Goal: Task Accomplishment & Management: Manage account settings

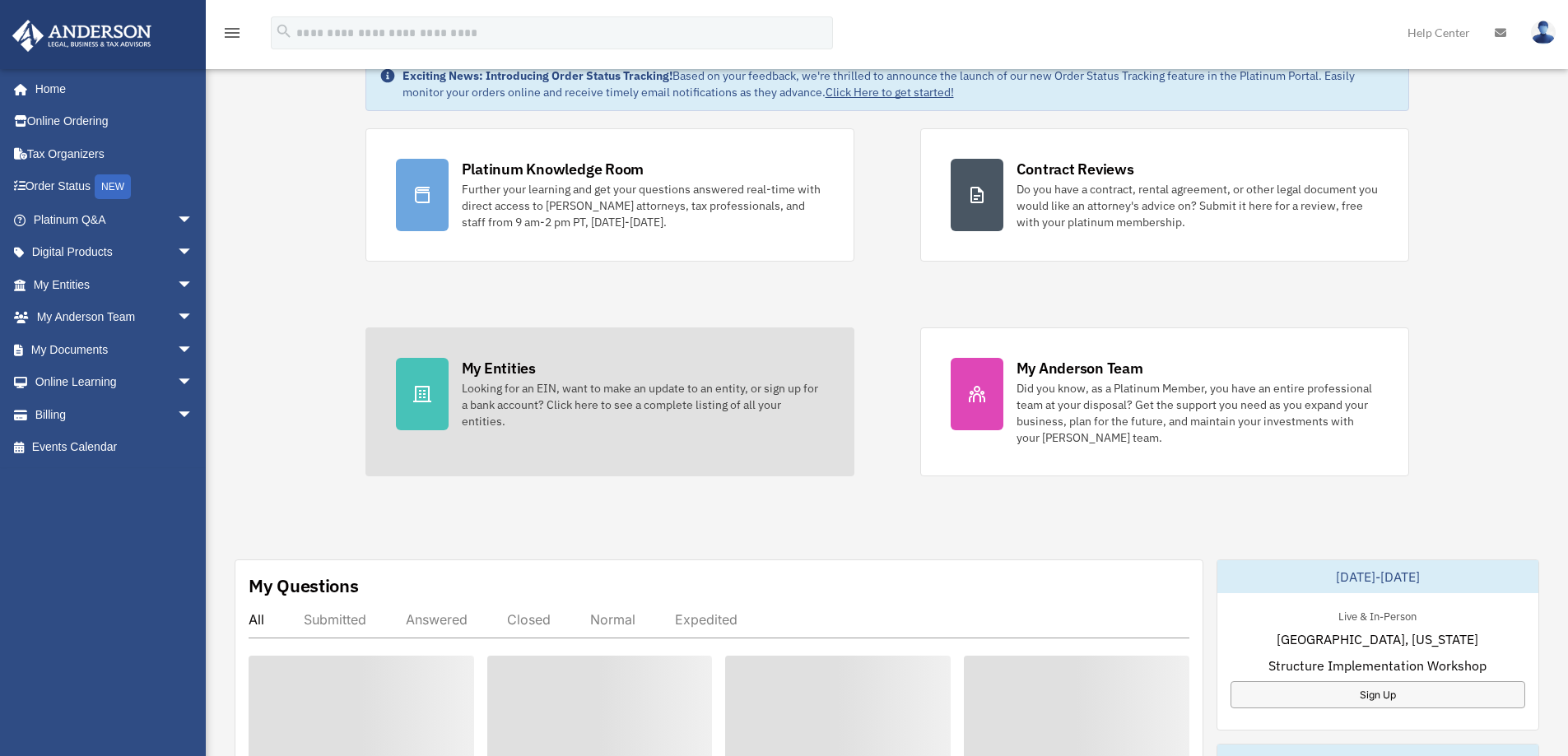
scroll to position [338, 0]
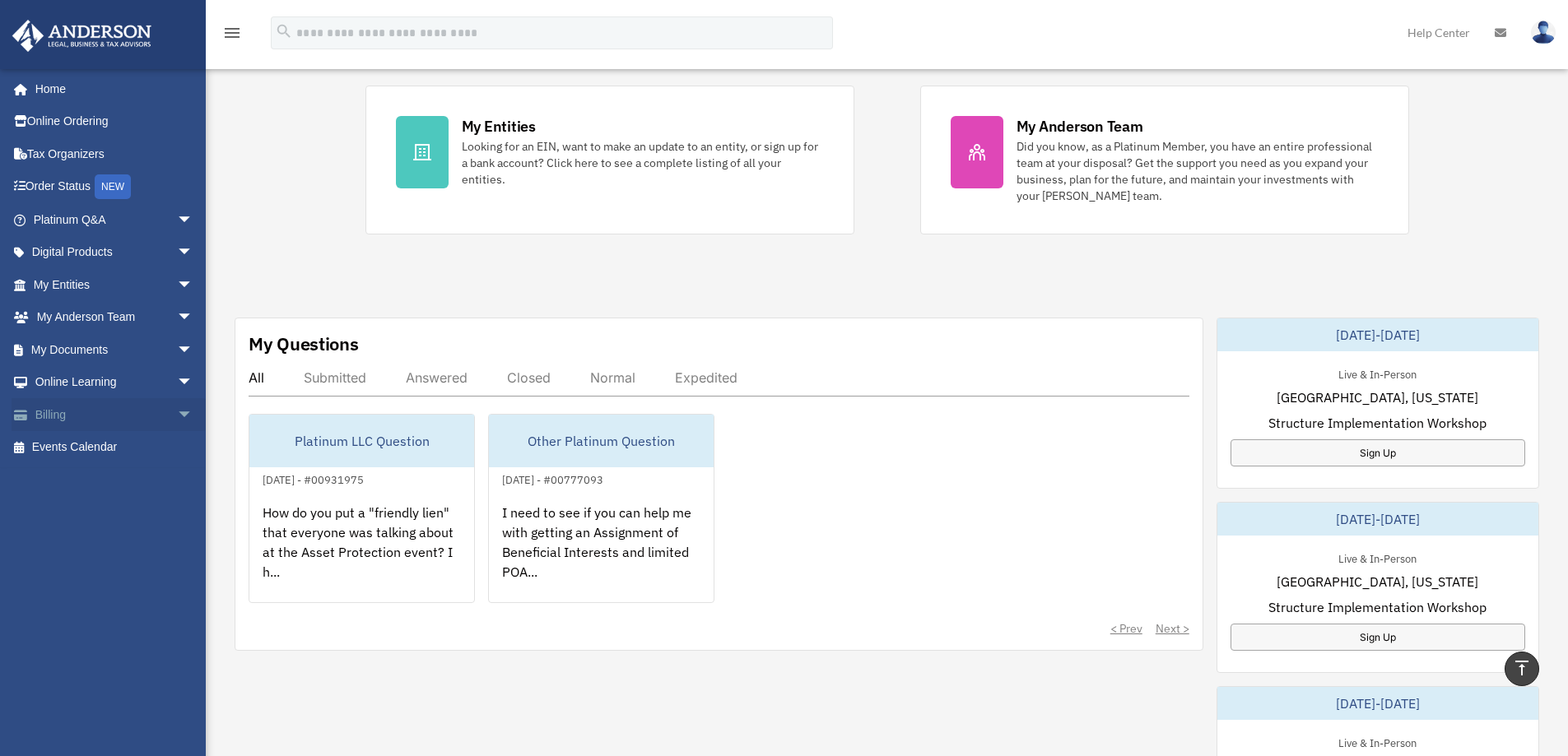
click at [41, 413] on link "Billing arrow_drop_down" at bounding box center [114, 414] width 207 height 33
click at [177, 413] on span "arrow_drop_down" at bounding box center [193, 415] width 33 height 33
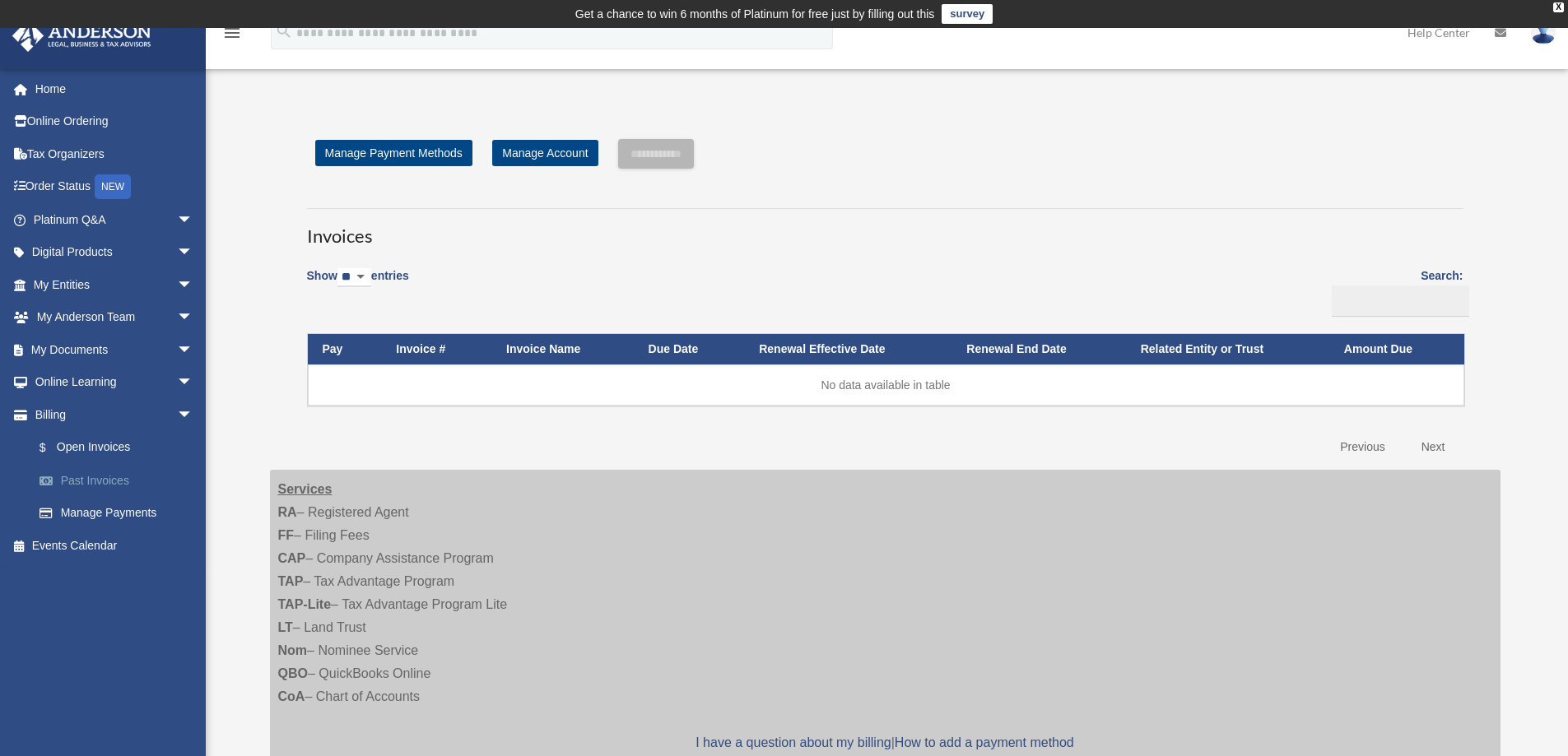
click at [100, 474] on link "Past Invoices" at bounding box center [120, 480] width 195 height 33
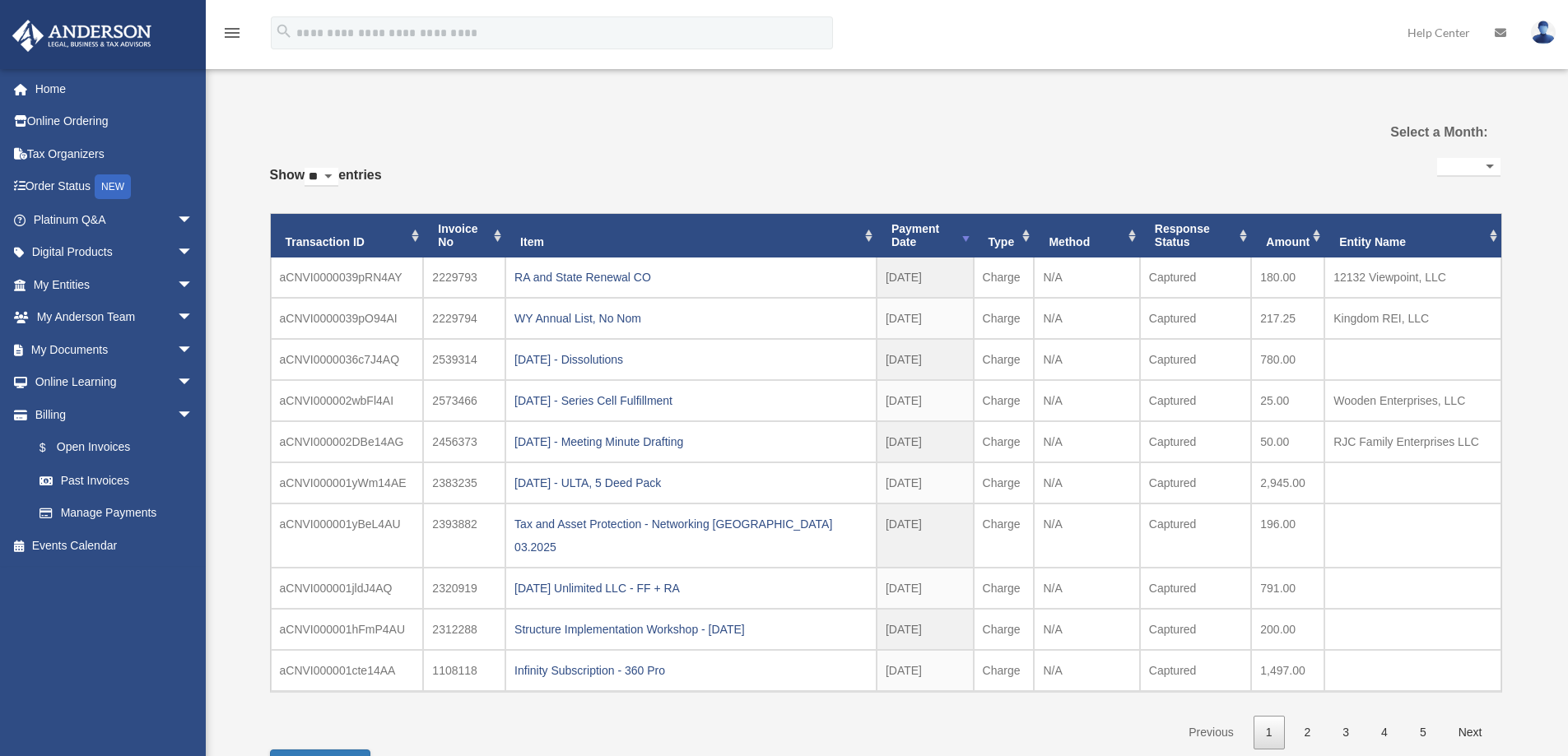
select select
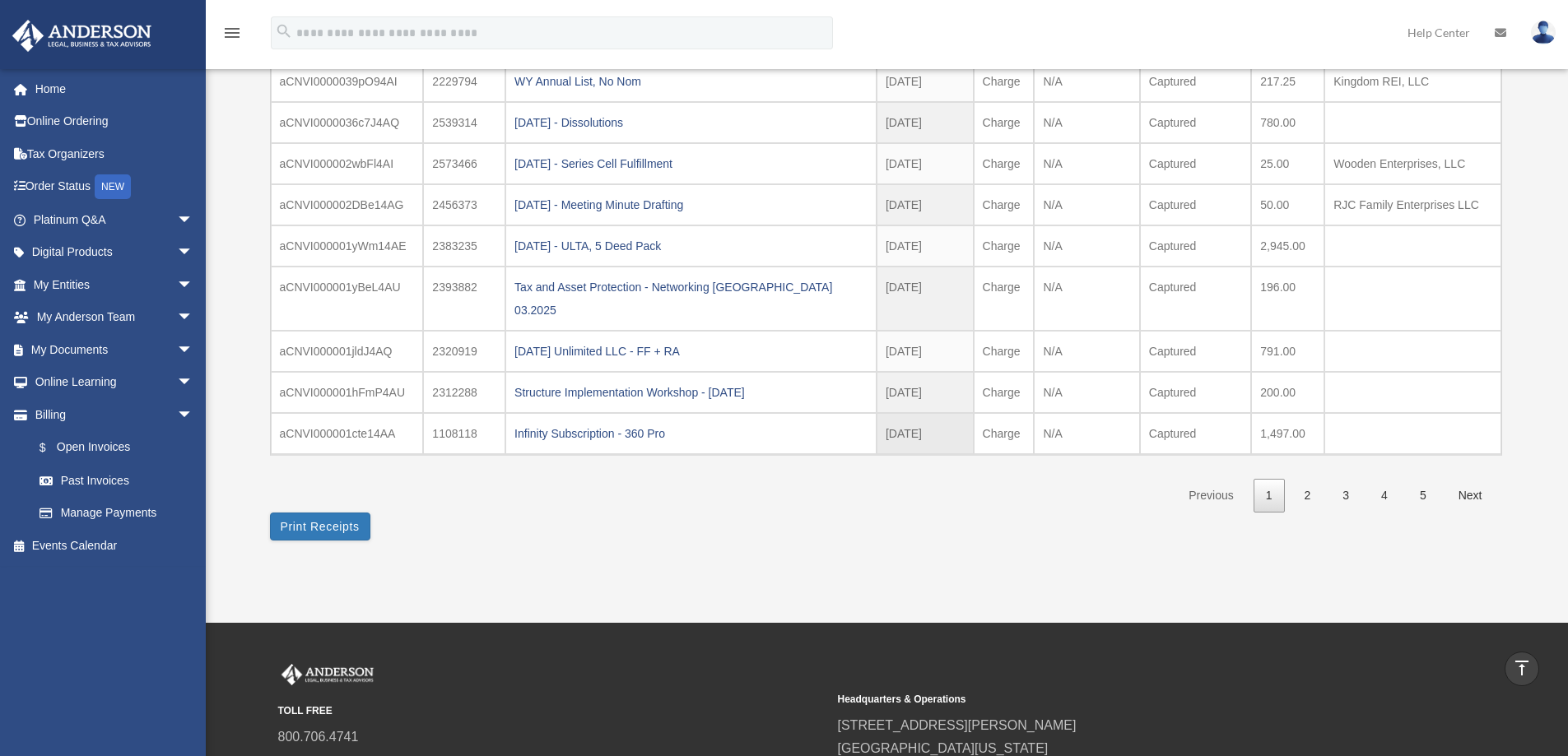
scroll to position [164, 0]
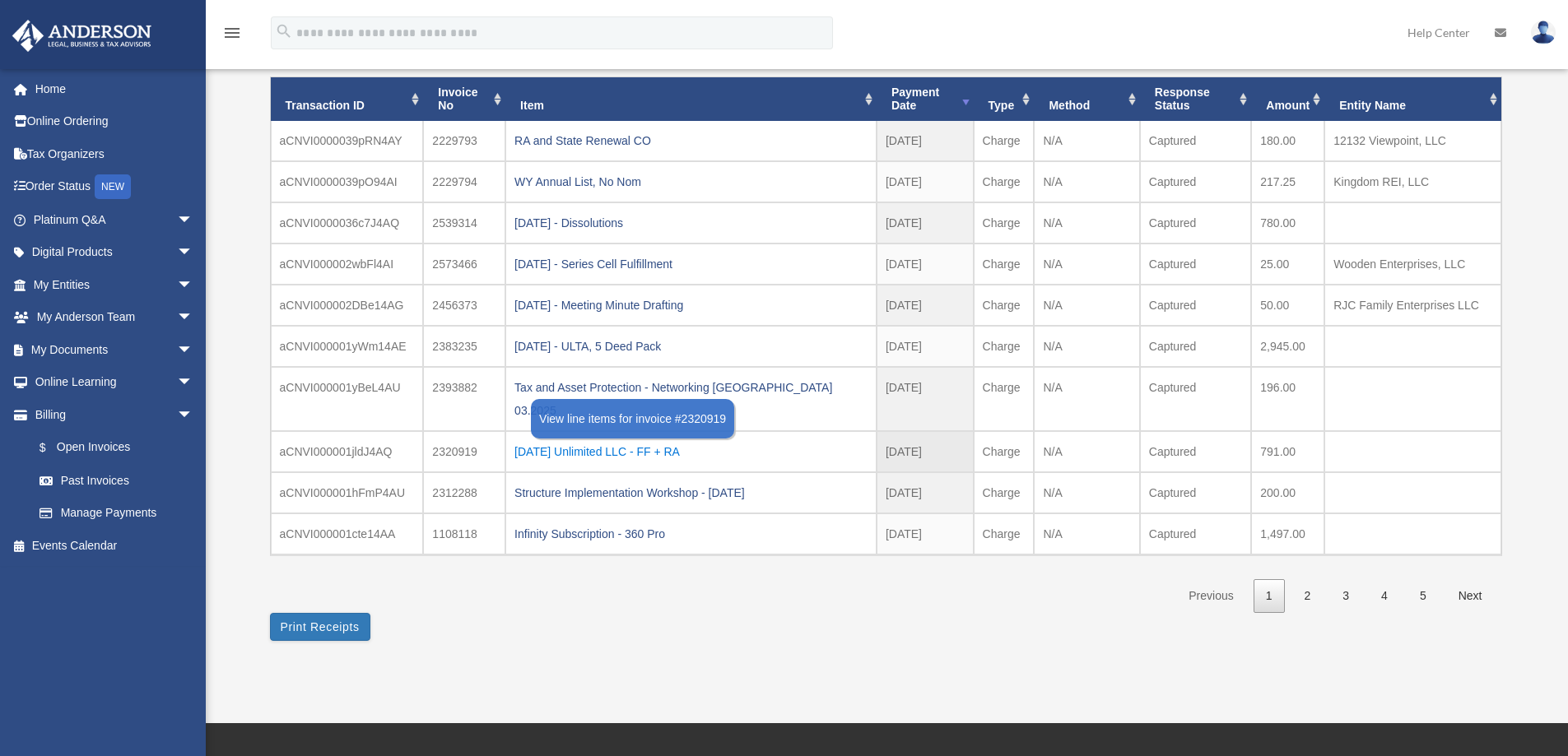
click at [622, 440] on div "[DATE] Unlimited LLC - FF + RA" at bounding box center [690, 452] width 353 height 23
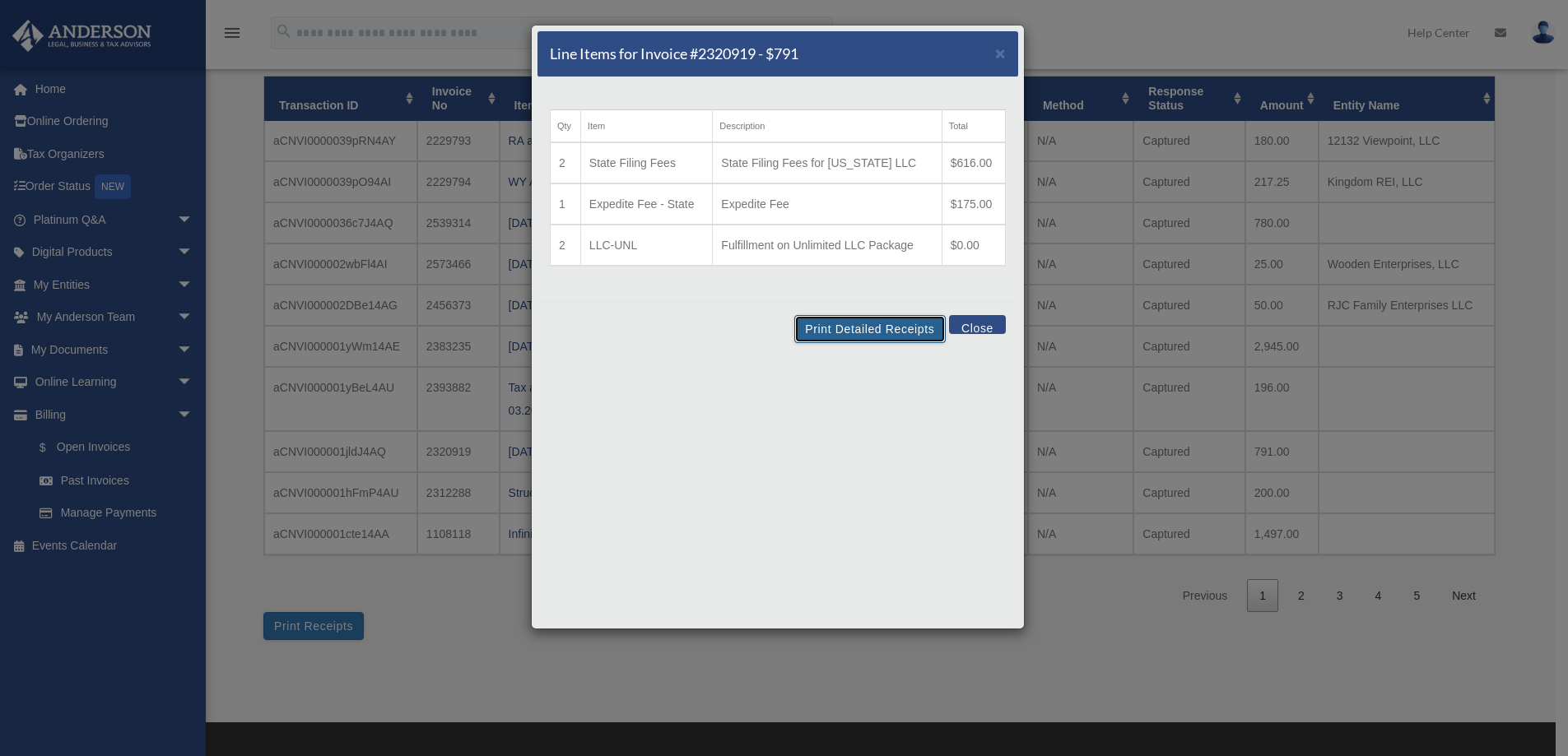
click at [861, 326] on button "Print Detailed Receipts" at bounding box center [869, 329] width 150 height 28
click at [974, 321] on button "Close" at bounding box center [977, 324] width 57 height 19
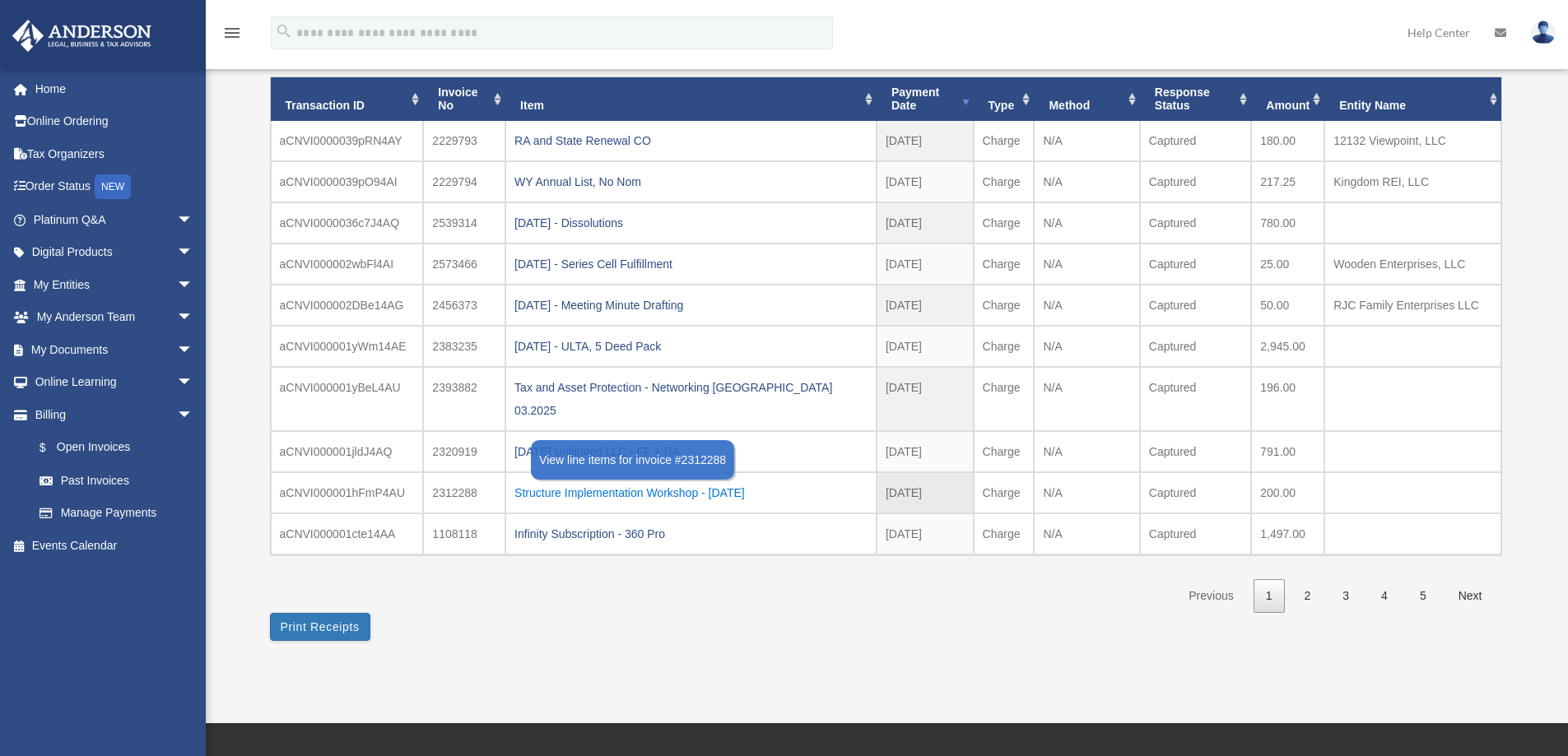
click at [593, 481] on div "Structure Implementation Workshop - [DATE]" at bounding box center [690, 492] width 353 height 23
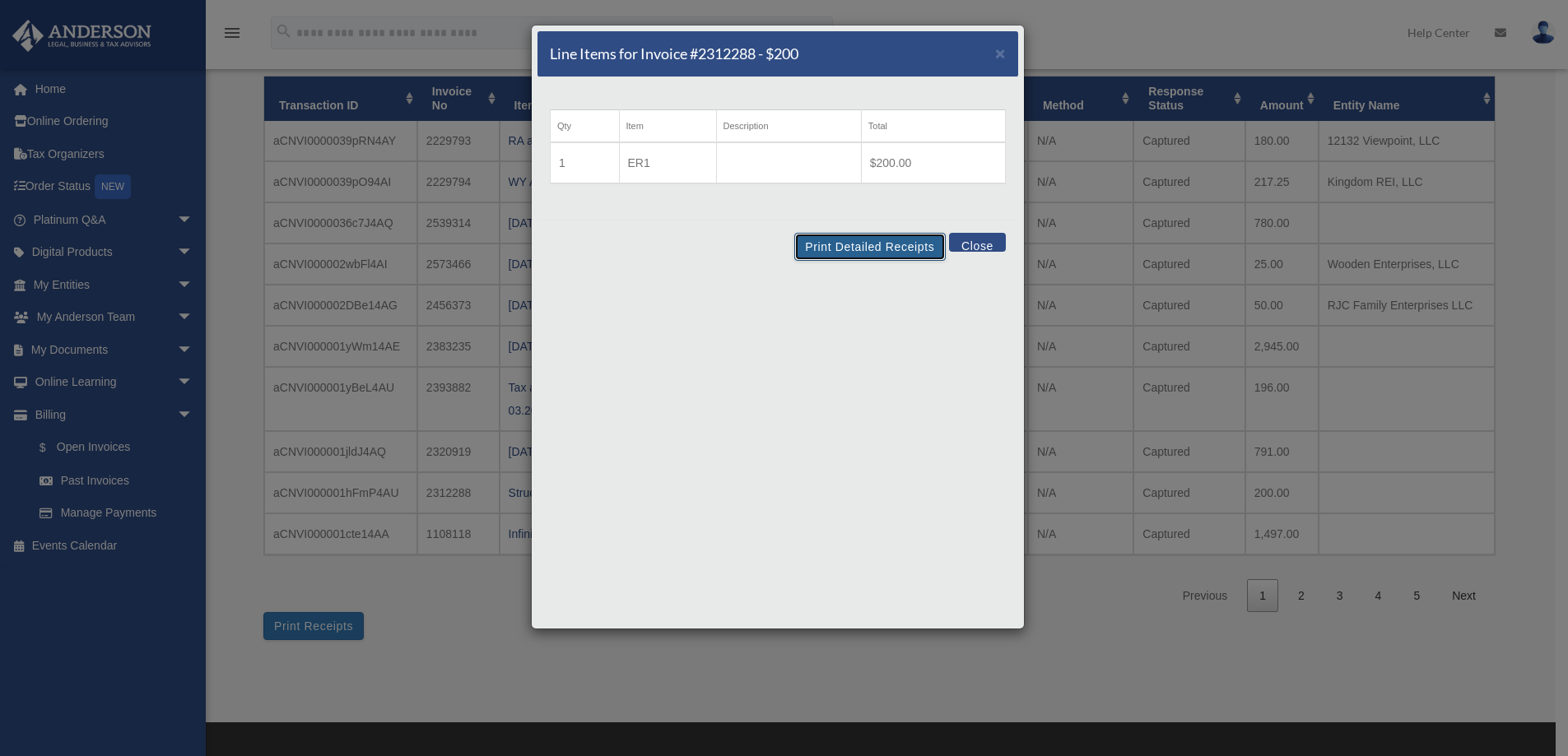
click at [869, 244] on button "Print Detailed Receipts" at bounding box center [869, 247] width 150 height 28
click at [995, 51] on span "×" at bounding box center [1000, 54] width 11 height 19
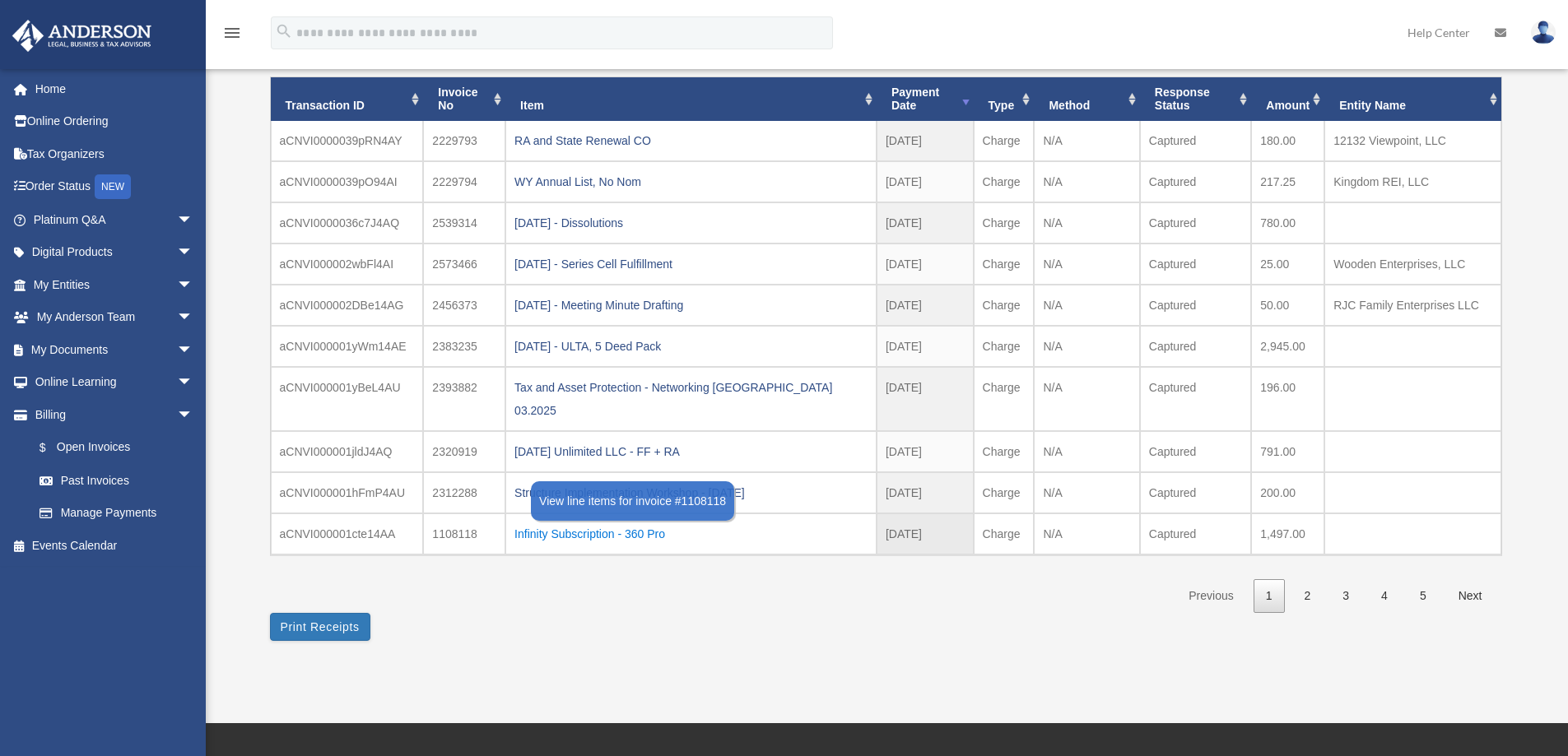
click at [571, 522] on div "Infinity Subscription - 360 Pro" at bounding box center [690, 534] width 353 height 23
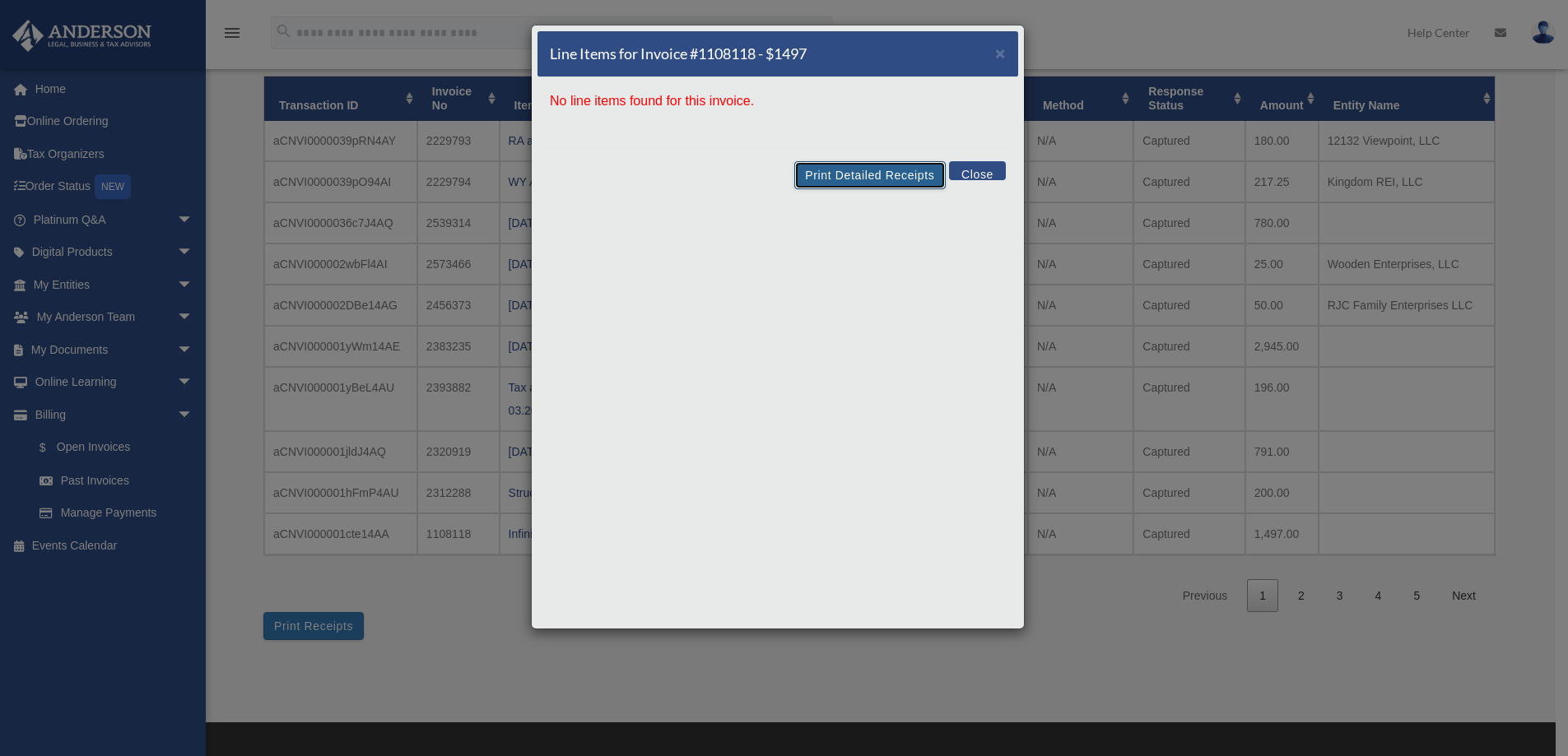
click at [858, 170] on button "Print Detailed Receipts" at bounding box center [869, 175] width 150 height 28
click at [1001, 51] on span "×" at bounding box center [1000, 54] width 11 height 19
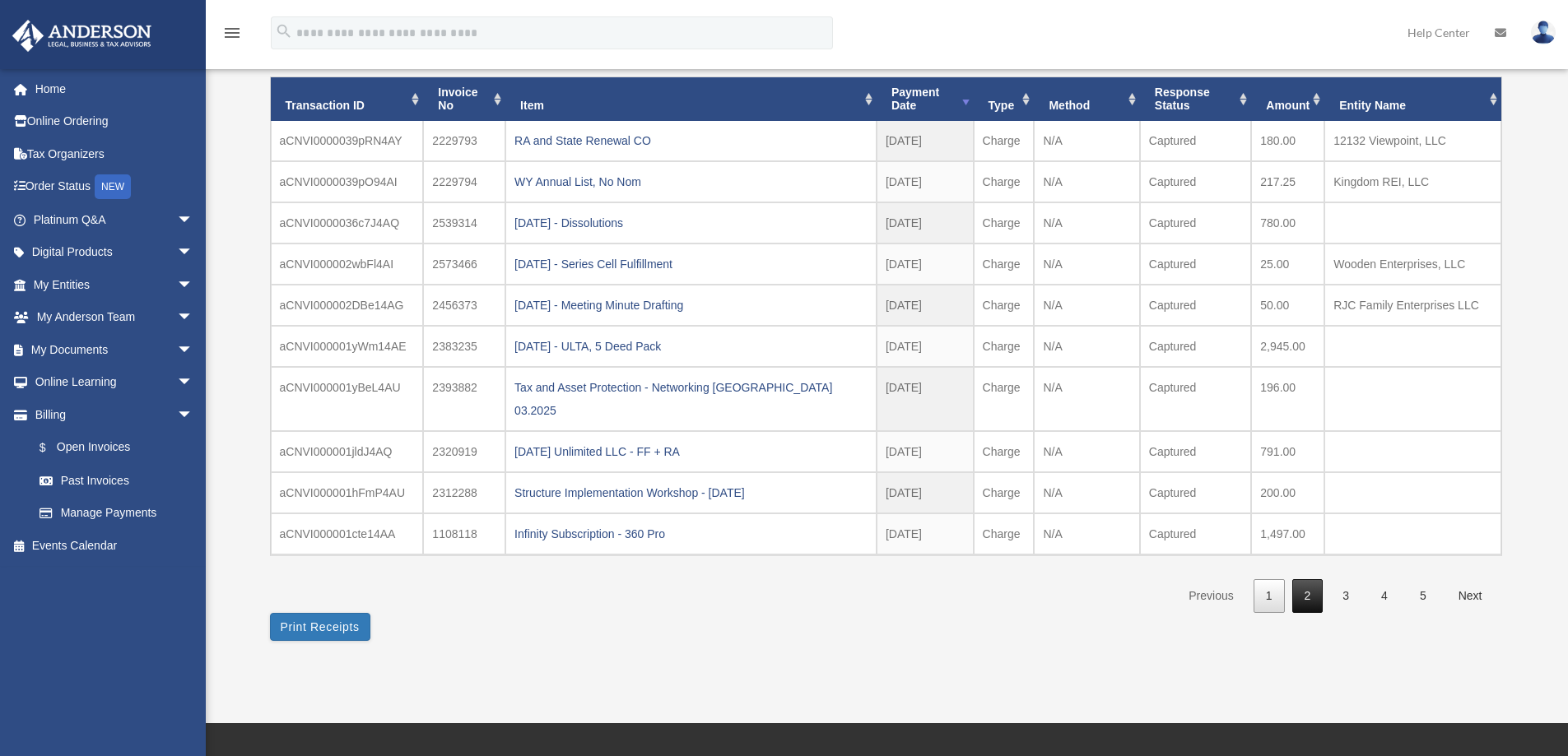
click at [1314, 579] on link "2" at bounding box center [1308, 596] width 32 height 33
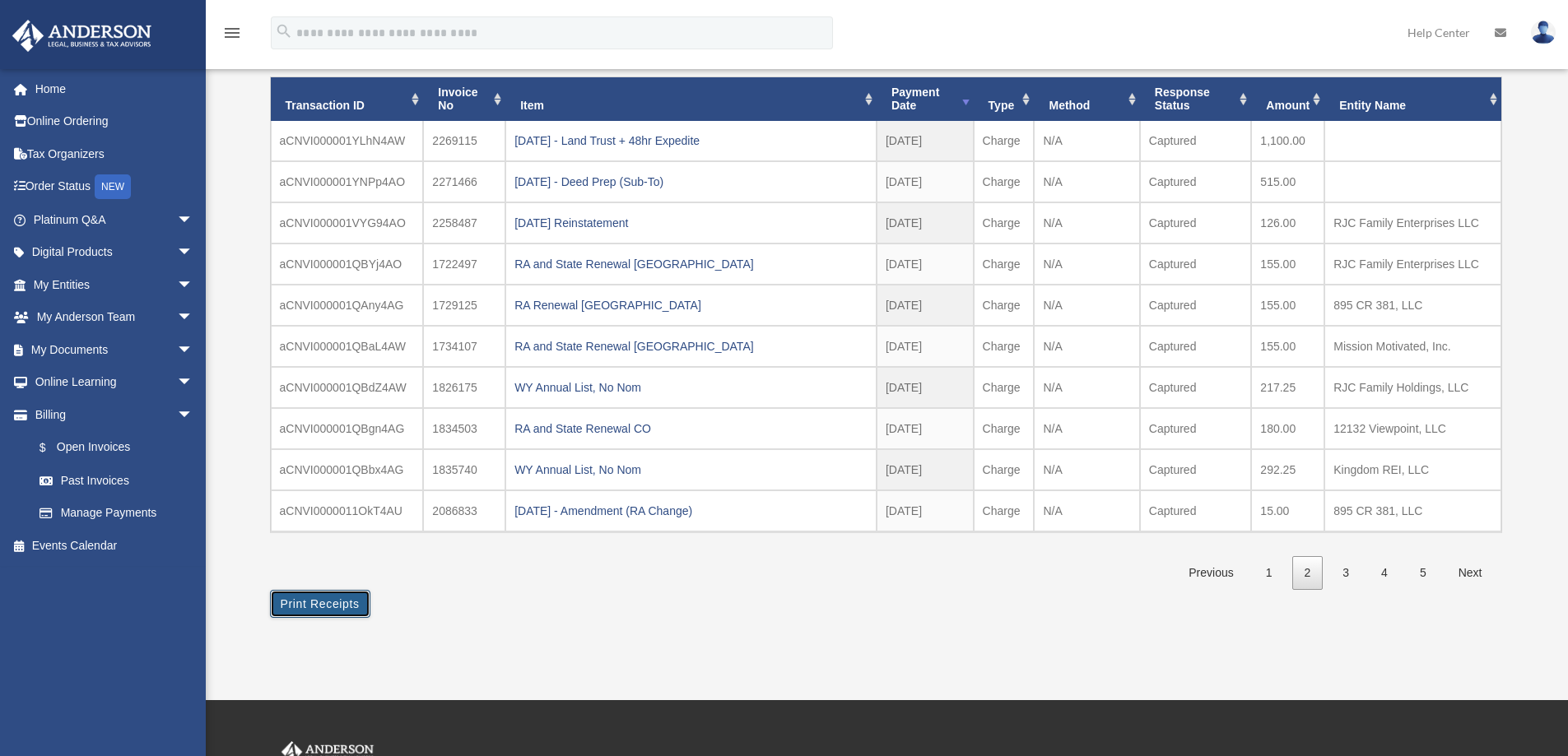
click at [311, 599] on button "Print Receipts" at bounding box center [320, 604] width 100 height 28
